Goal: Navigation & Orientation: Find specific page/section

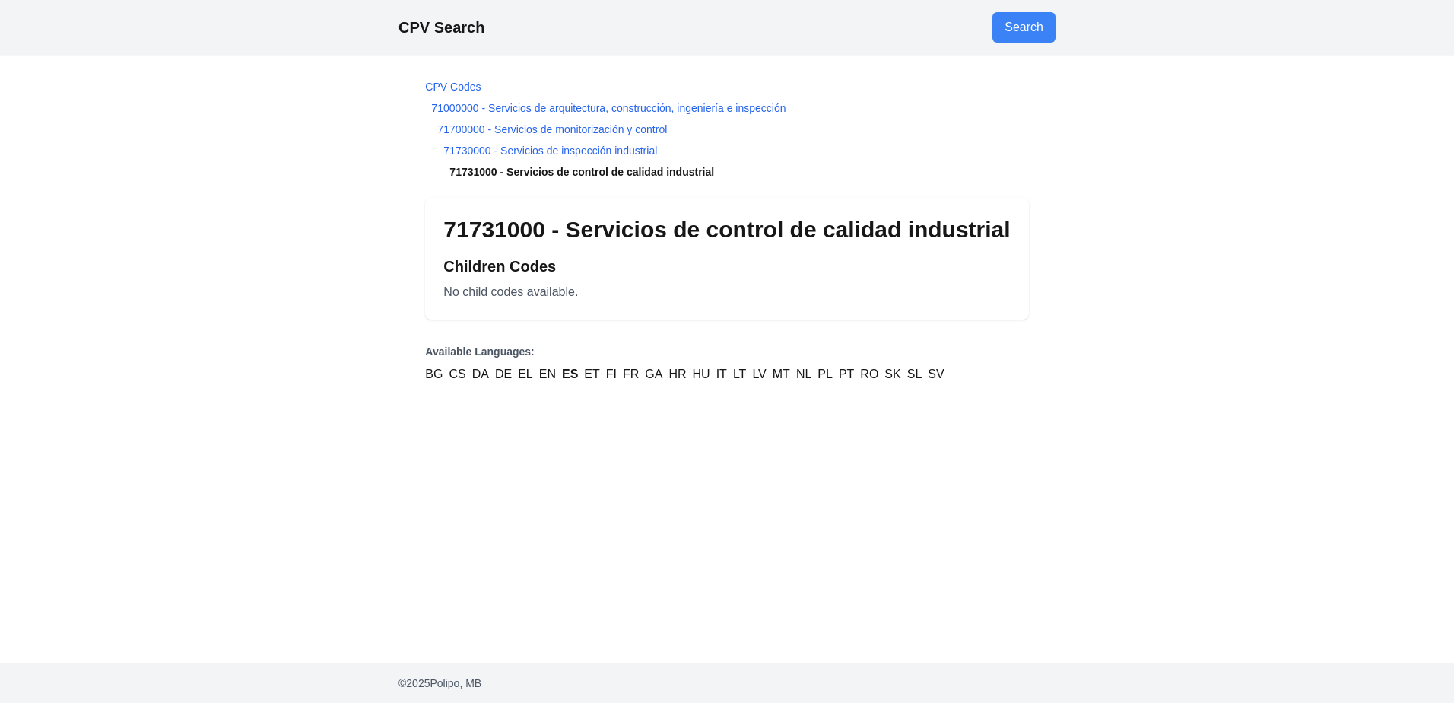
click at [566, 110] on link "71000000 - Servicios de arquitectura, construcción, ingeniería e inspección" at bounding box center [608, 108] width 354 height 12
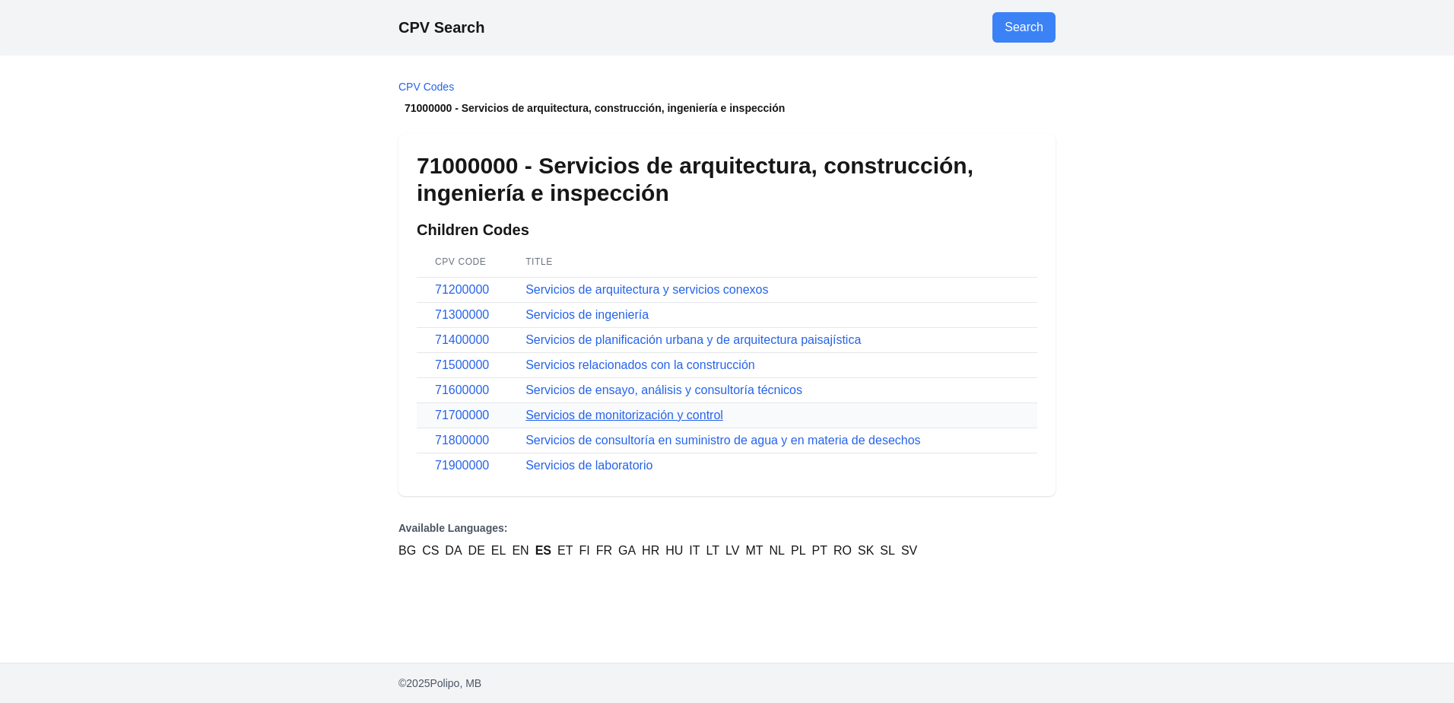
click at [665, 410] on link "Servicios de monitorización y control" at bounding box center [625, 414] width 198 height 13
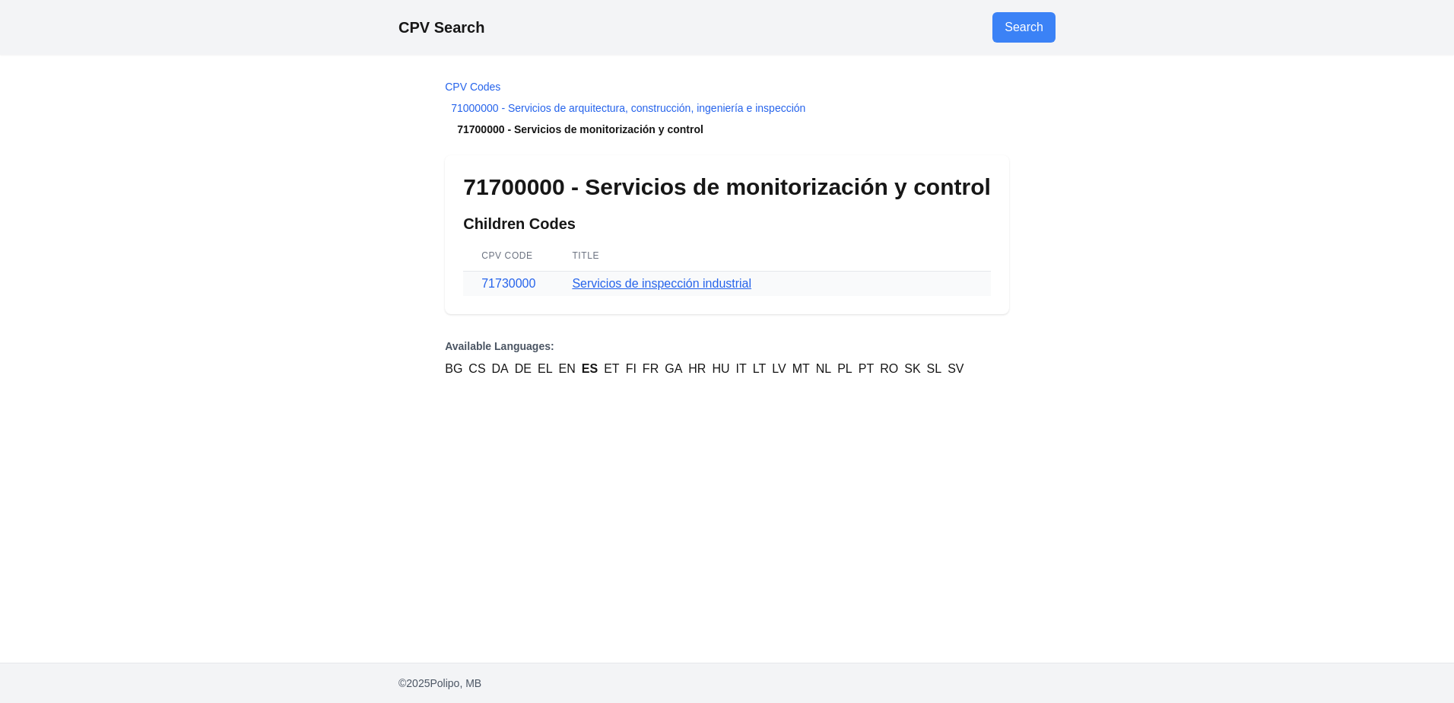
click at [649, 285] on link "Servicios de inspección industrial" at bounding box center [662, 283] width 180 height 13
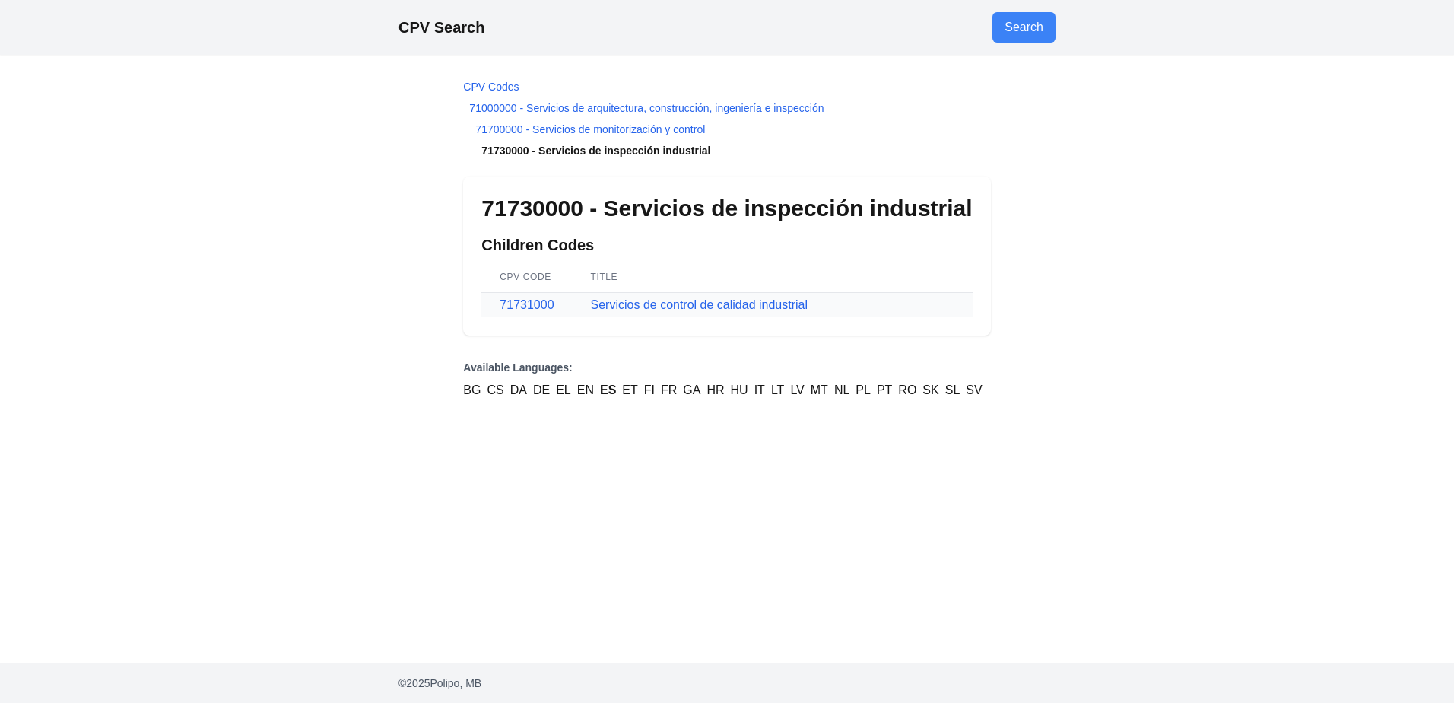
click at [629, 310] on link "Servicios de control de calidad industrial" at bounding box center [699, 304] width 217 height 13
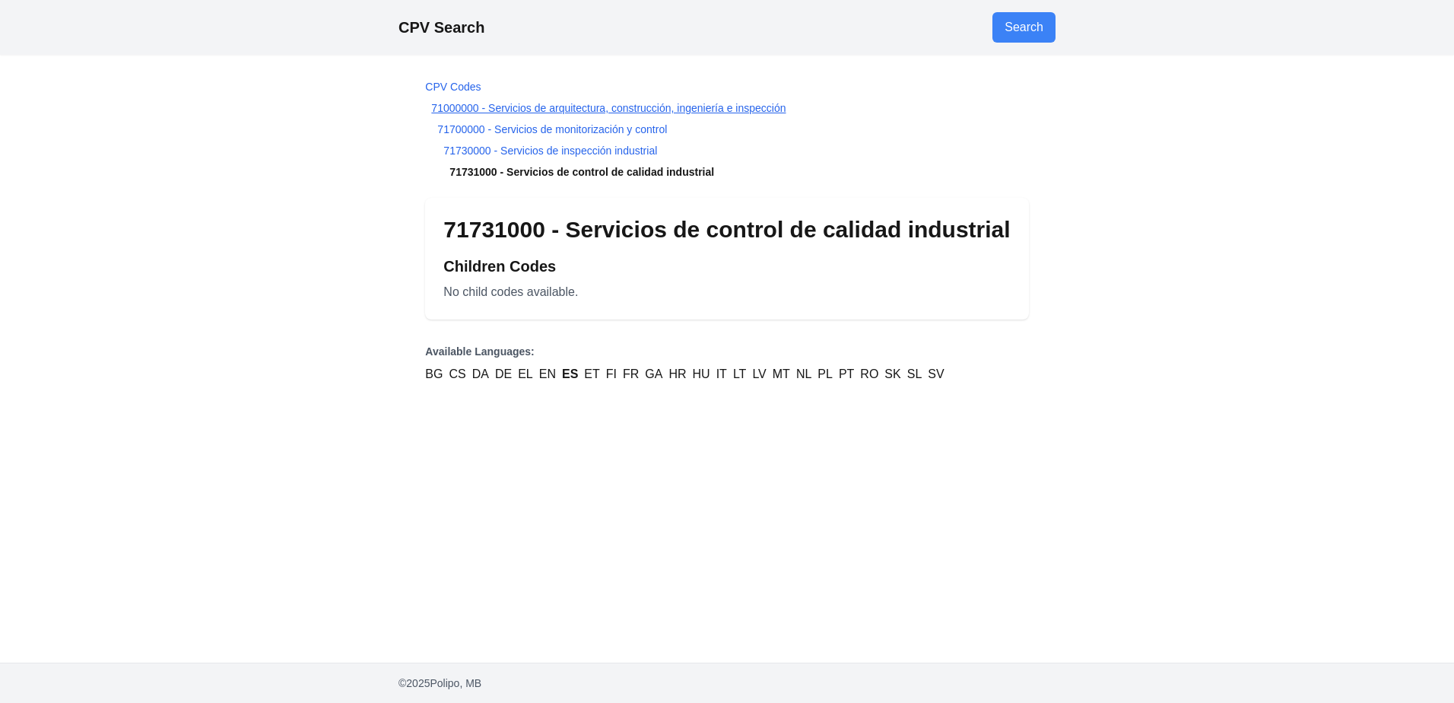
click at [555, 110] on link "71000000 - Servicios de arquitectura, construcción, ingeniería e inspección" at bounding box center [608, 108] width 354 height 12
